Goal: Task Accomplishment & Management: Manage account settings

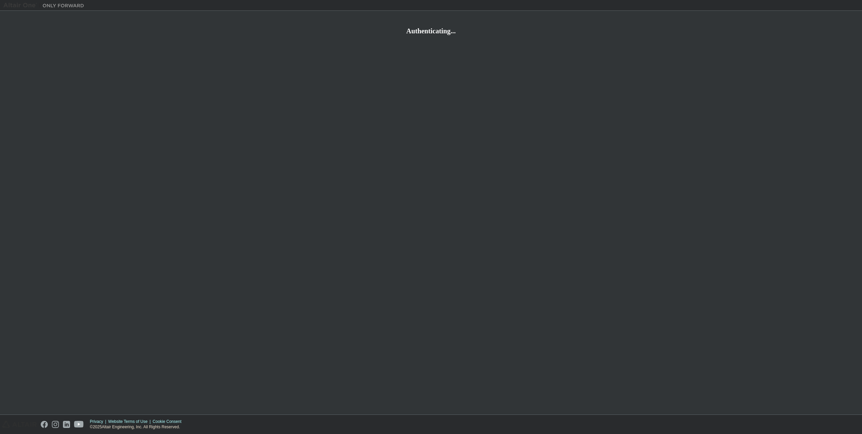
click at [32, 94] on div "Authenticating..." at bounding box center [430, 212] width 855 height 397
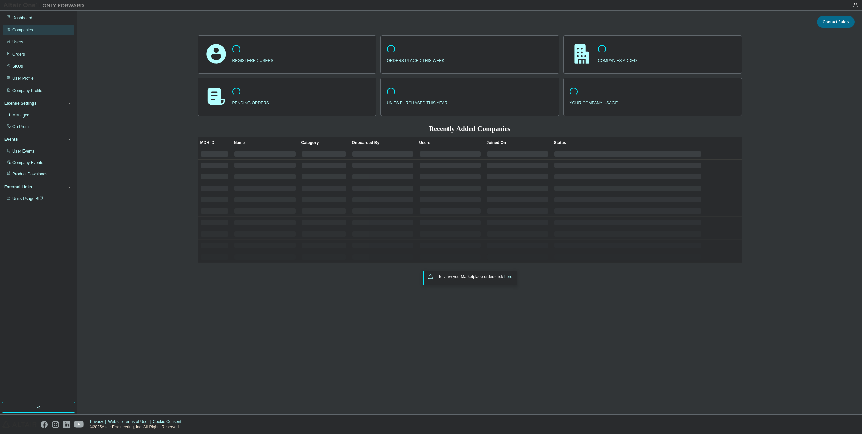
click at [28, 29] on div "Companies" at bounding box center [22, 29] width 21 height 5
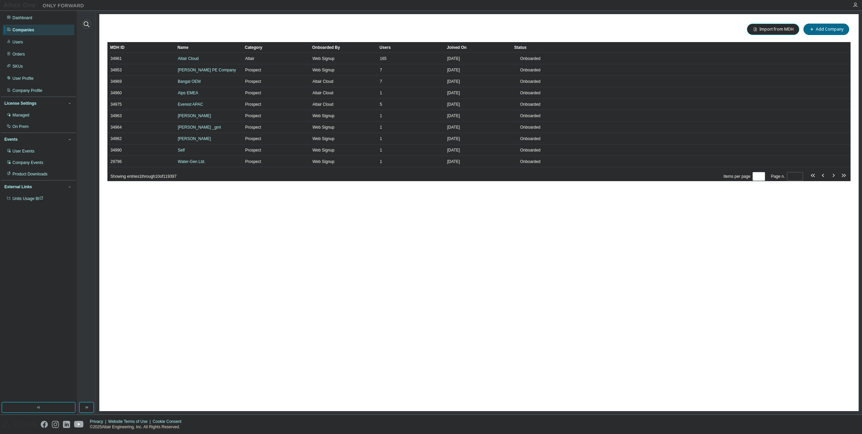
click at [87, 22] on icon "button" at bounding box center [86, 24] width 8 height 8
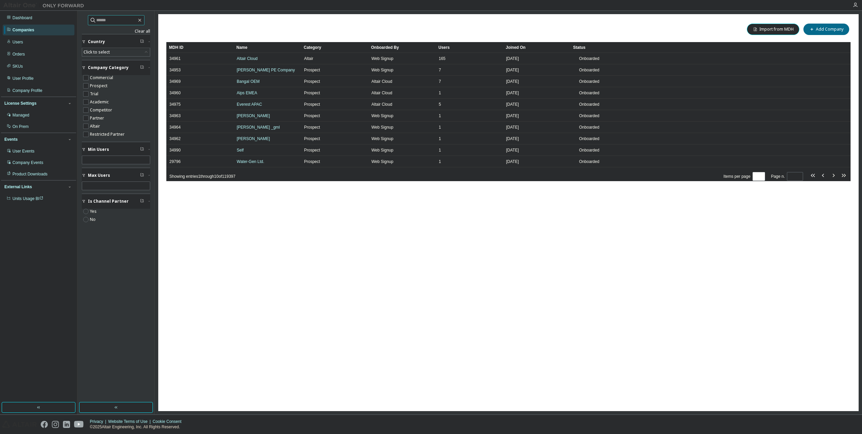
click at [131, 19] on input "text" at bounding box center [116, 20] width 40 height 7
drag, startPoint x: 136, startPoint y: 17, endPoint x: 137, endPoint y: 21, distance: 4.2
click at [136, 18] on input "text" at bounding box center [116, 20] width 40 height 7
paste input "**********"
type input "**********"
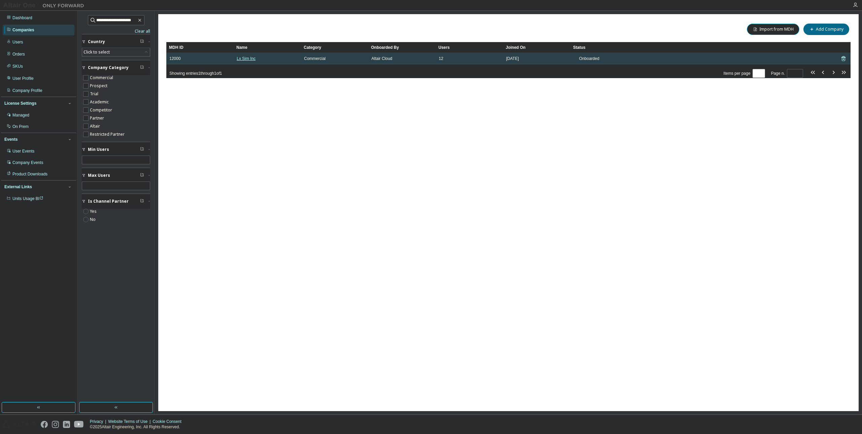
click at [250, 60] on link "Lx Sim Inc" at bounding box center [246, 58] width 19 height 5
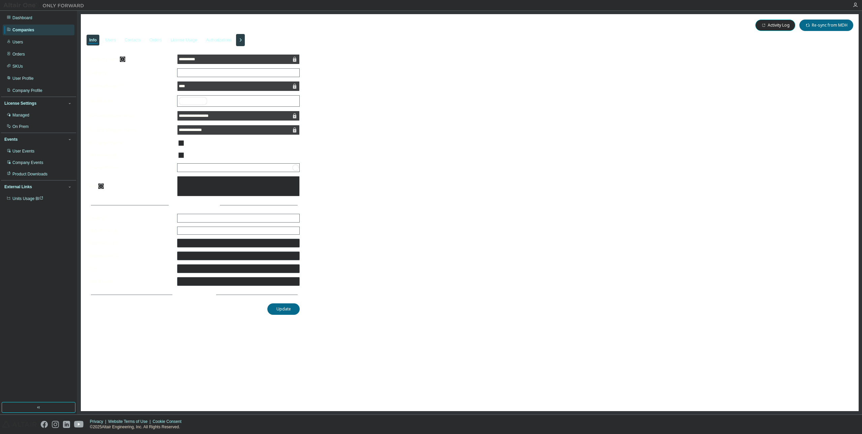
click at [111, 42] on div "Users" at bounding box center [110, 39] width 10 height 5
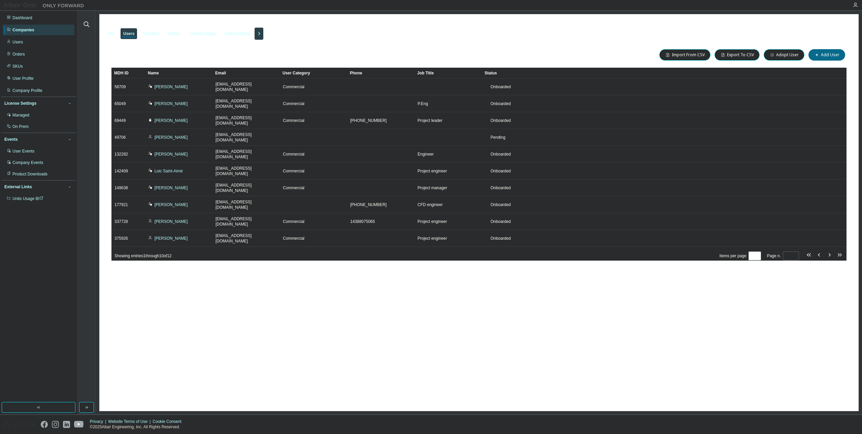
drag, startPoint x: 571, startPoint y: 356, endPoint x: 567, endPoint y: 341, distance: 14.9
click at [572, 349] on div "Lx Sim Inc - 12000 Clear Load Save Save As Field Operator Value Select filter S…" at bounding box center [478, 212] width 759 height 397
click at [348, 359] on div "Lx Sim Inc - 12000 Clear Load Save Save As Field Operator Value Select filter S…" at bounding box center [478, 212] width 759 height 397
click at [761, 286] on div "Lx Sim Inc - 12000 Clear Load Save Save As Field Operator Value Select filter S…" at bounding box center [478, 212] width 759 height 397
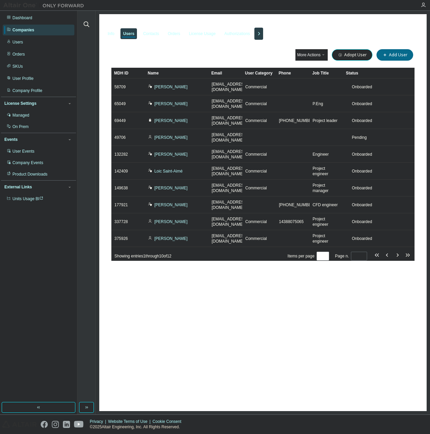
click at [272, 328] on div "Lx Sim Inc - 12000 Clear Load Save Save As Field Operator Value Select filter S…" at bounding box center [263, 212] width 328 height 397
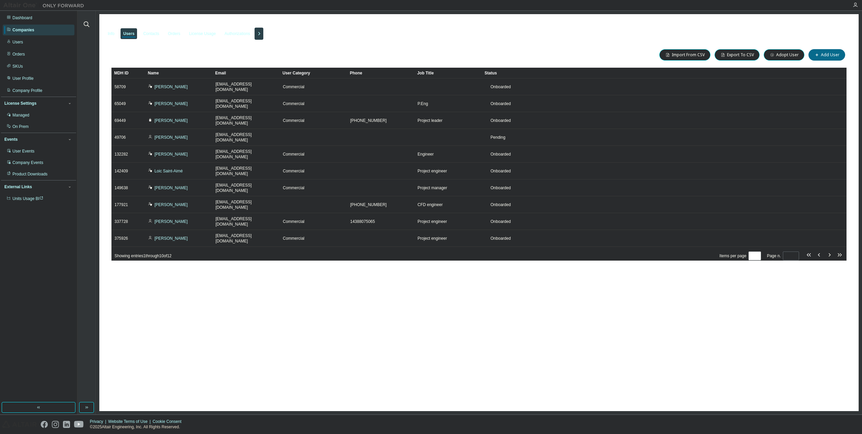
click at [727, 279] on div "Lx Sim Inc - 12000 Clear Load Save Save As Field Operator Value Select filter S…" at bounding box center [478, 212] width 759 height 397
click at [777, 57] on button "Adopt User" at bounding box center [784, 54] width 41 height 11
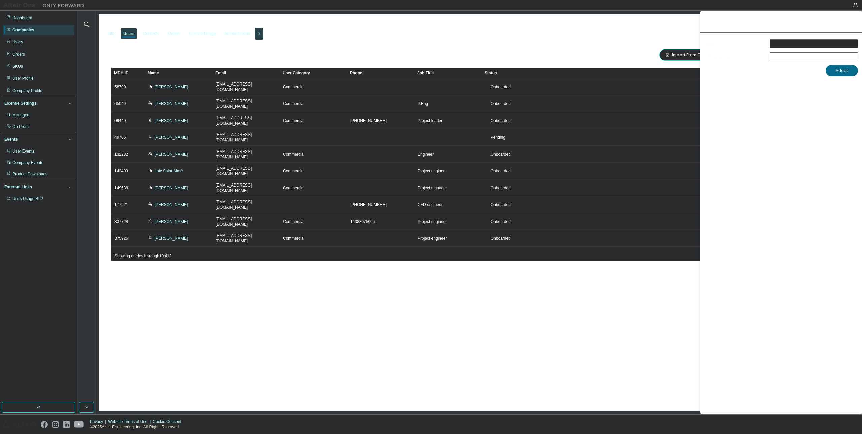
click at [517, 42] on div "Users (12) Import From CSV Export To CSV Adopt User Add User Clear Load Save Sa…" at bounding box center [478, 159] width 751 height 238
drag, startPoint x: 850, startPoint y: 21, endPoint x: 835, endPoint y: 22, distance: 15.5
click at [851, 21] on icon "button" at bounding box center [851, 21] width 5 height 5
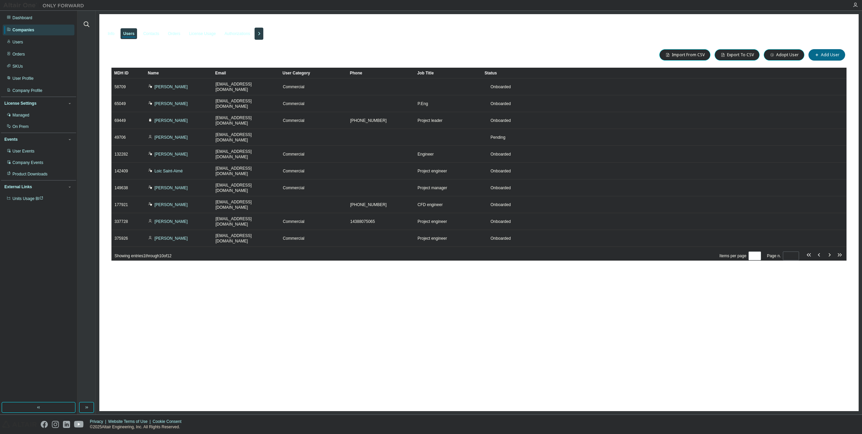
drag, startPoint x: 537, startPoint y: 43, endPoint x: 562, endPoint y: 36, distance: 26.2
click at [537, 43] on div "Users (12) Import From CSV Export To CSV Adopt User Add User Clear Load Save Sa…" at bounding box center [478, 159] width 751 height 238
click at [201, 36] on div "License Usage" at bounding box center [202, 33] width 27 height 5
